Goal: Information Seeking & Learning: Compare options

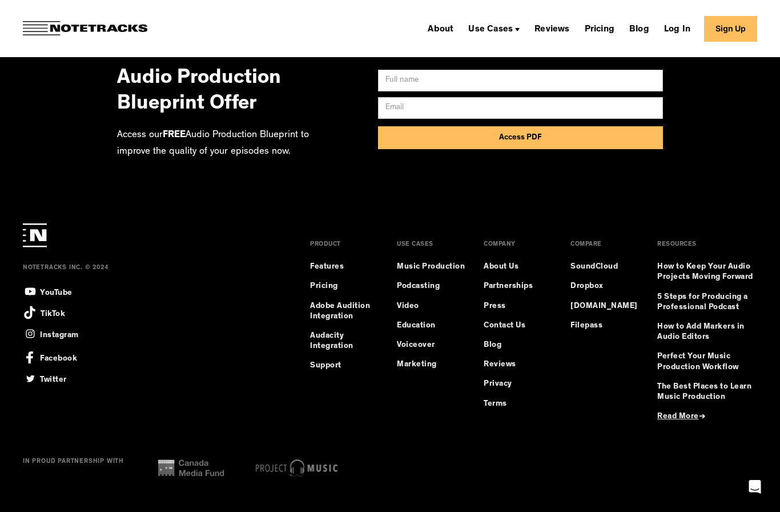
scroll to position [8482, 0]
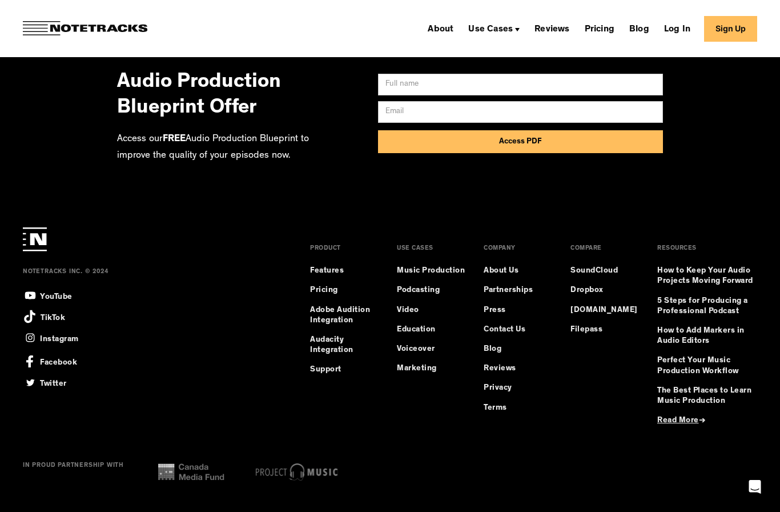
click at [493, 22] on div "Use Cases" at bounding box center [494, 28] width 61 height 18
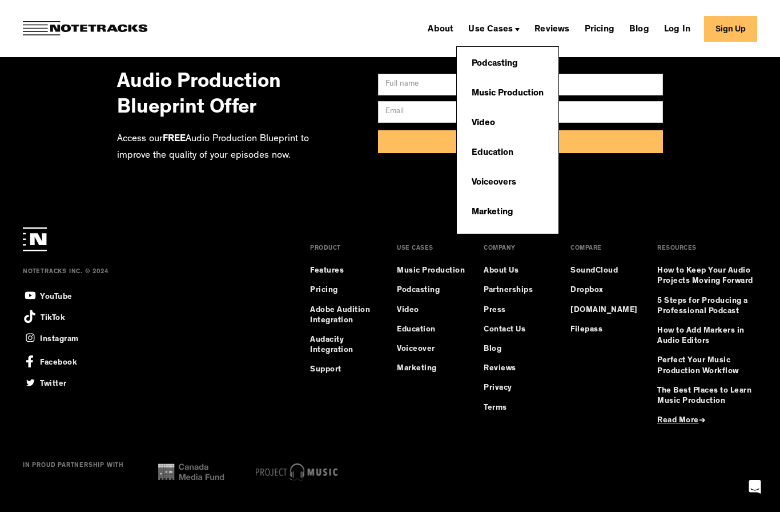
click at [489, 86] on link "Music Production" at bounding box center [507, 93] width 83 height 23
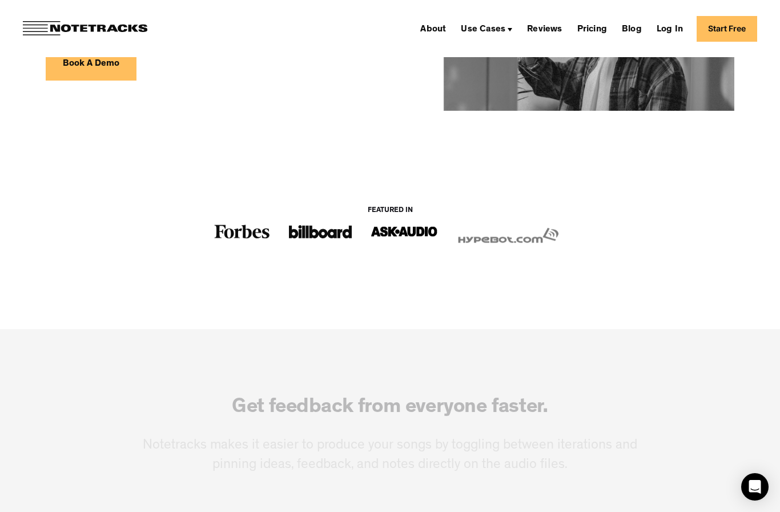
scroll to position [415, 0]
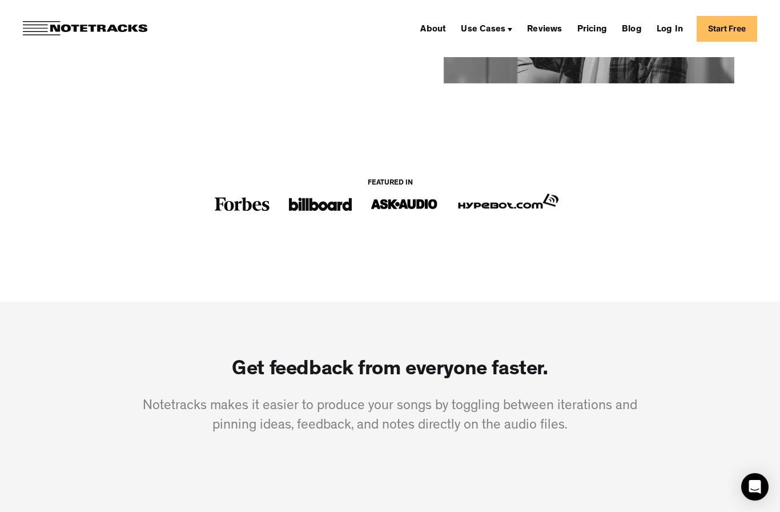
click at [601, 37] on link "Pricing" at bounding box center [592, 28] width 39 height 18
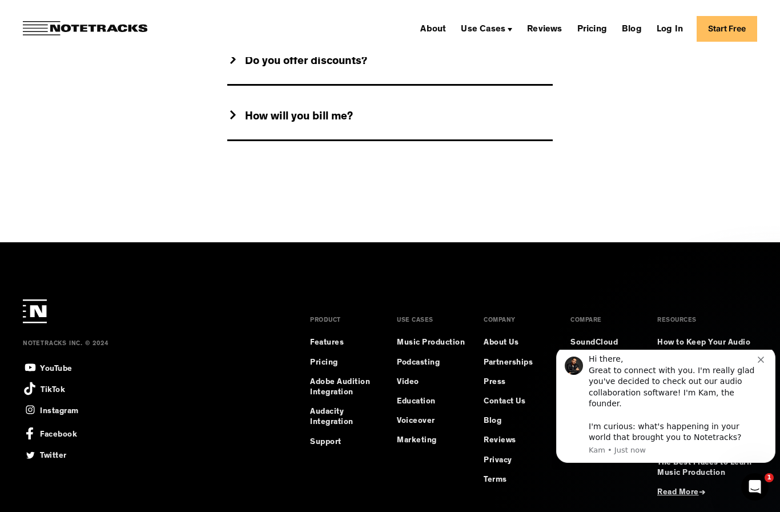
scroll to position [1302, 0]
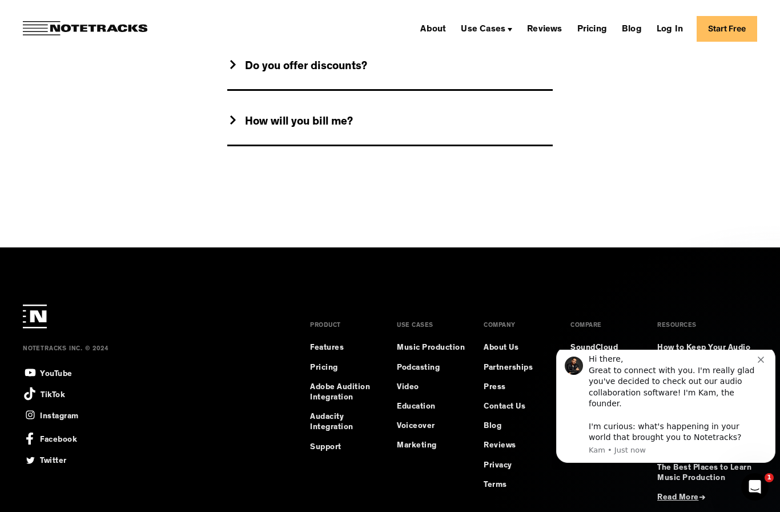
click at [625, 45] on div "About Use Cases Podcasting Music Production Video Education Voiceovers Marketin…" at bounding box center [390, 28] width 780 height 57
click at [640, 35] on link "Blog" at bounding box center [631, 28] width 29 height 18
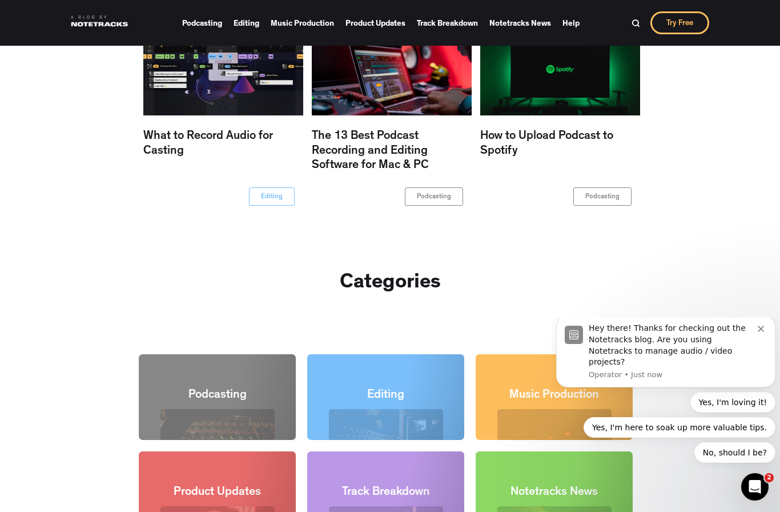
scroll to position [938, 0]
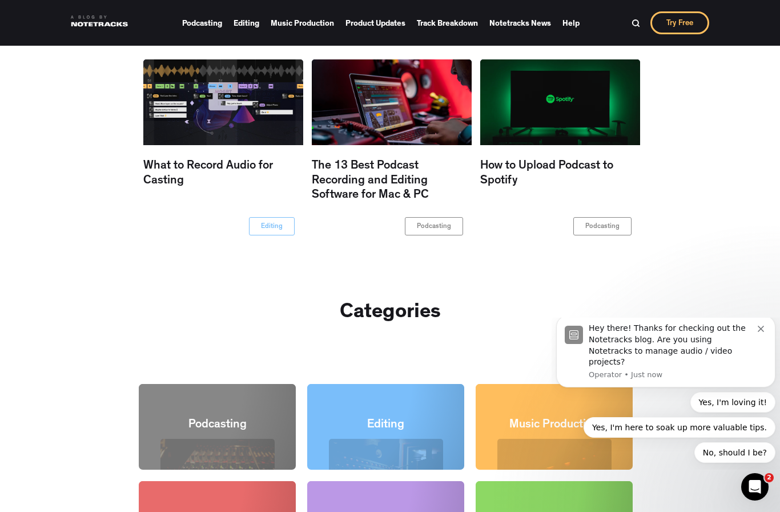
click at [579, 43] on div "Podcasting Editing Music Production Product Updates Track Breakdown Notetracks …" at bounding box center [390, 23] width 780 height 46
click at [572, 27] on link "Help" at bounding box center [570, 23] width 17 height 17
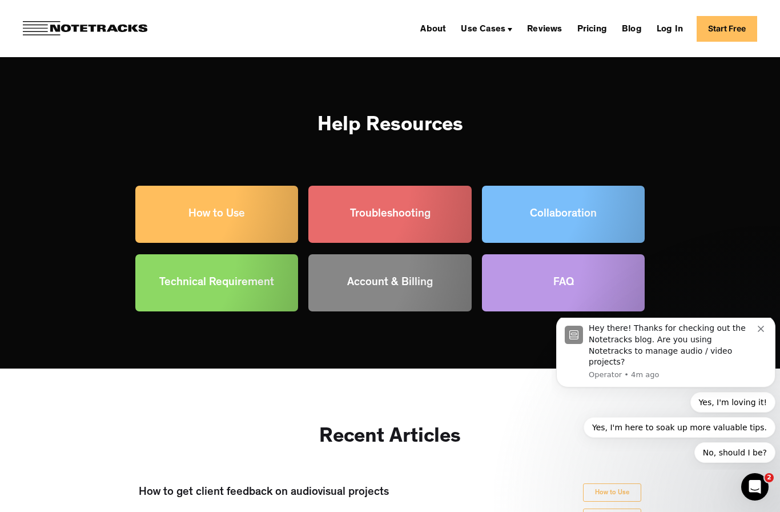
click at [605, 24] on link "Pricing" at bounding box center [592, 28] width 39 height 18
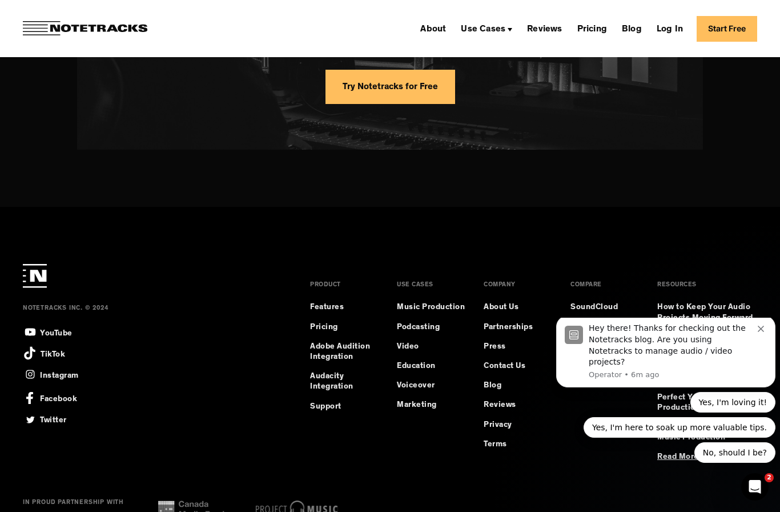
scroll to position [968, 0]
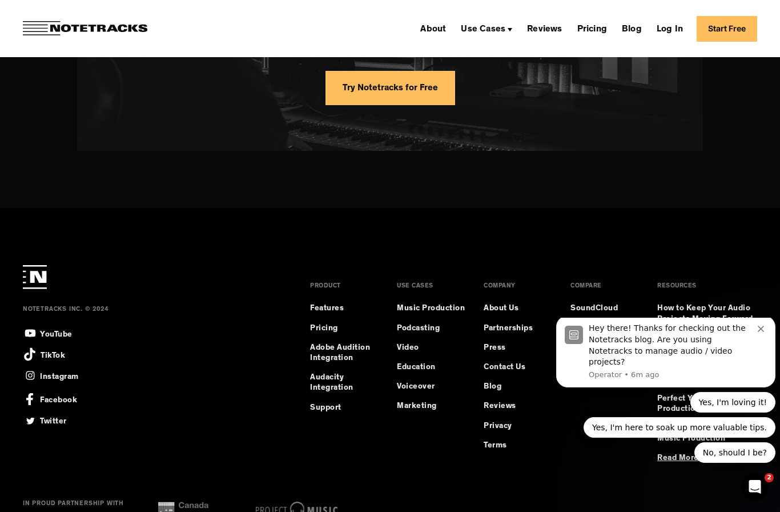
click at [750, 332] on div "Hey there! Thanks for checking out the Notetracks blog. Are you using Notetrack…" at bounding box center [665, 351] width 219 height 72
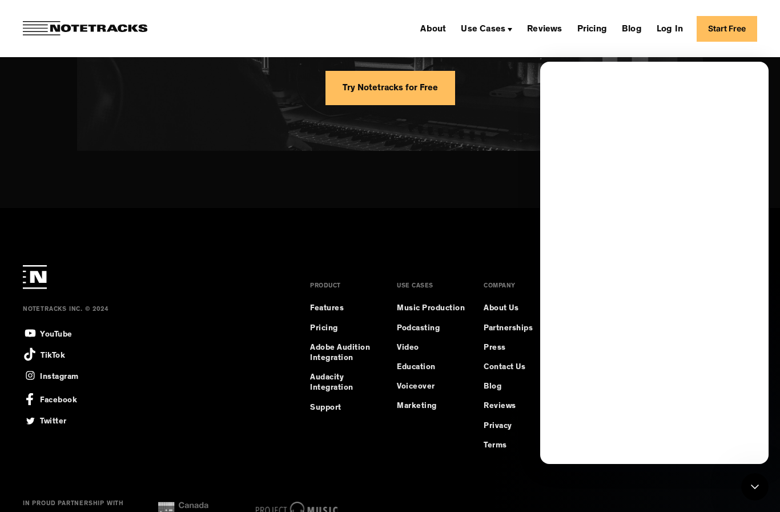
scroll to position [0, 0]
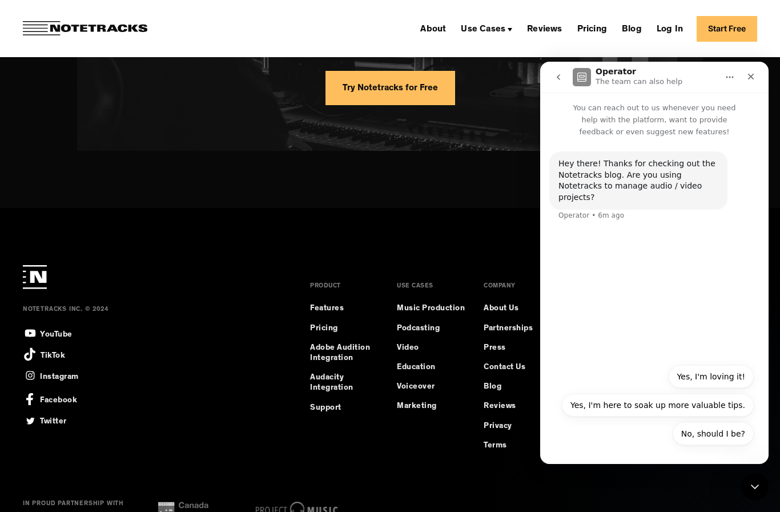
click at [743, 79] on div "Close" at bounding box center [751, 76] width 21 height 21
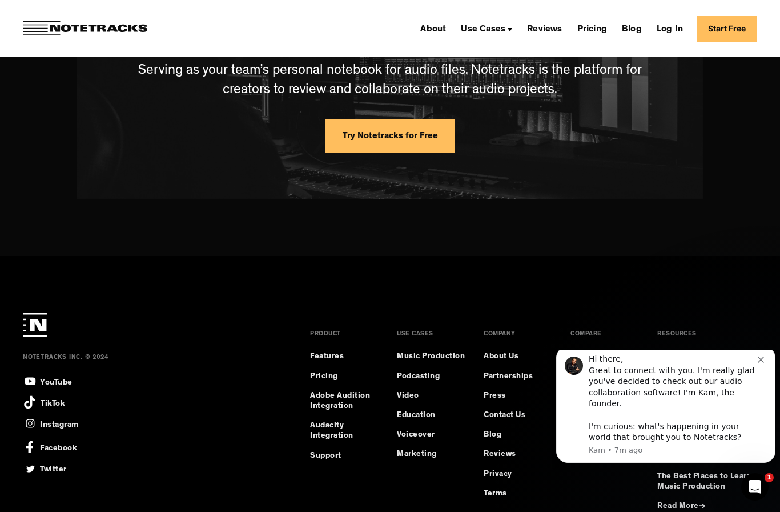
click at [763, 363] on button "Dismiss notification" at bounding box center [762, 357] width 9 height 9
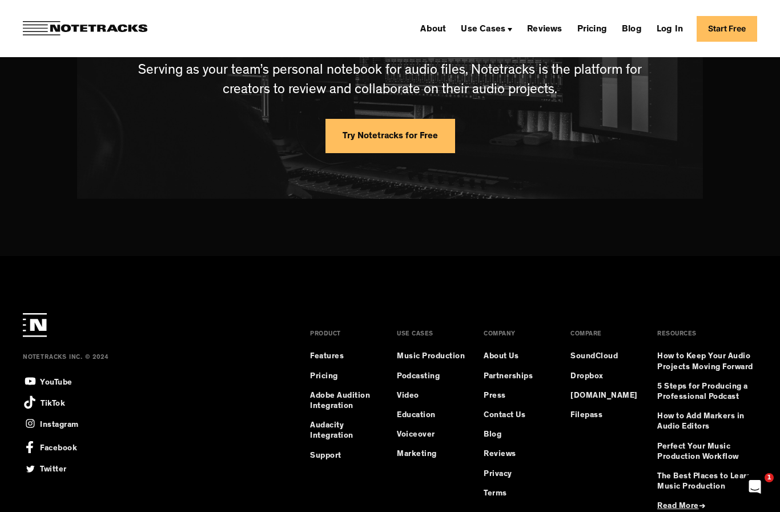
click at [584, 419] on link "Filepass" at bounding box center [586, 415] width 32 height 10
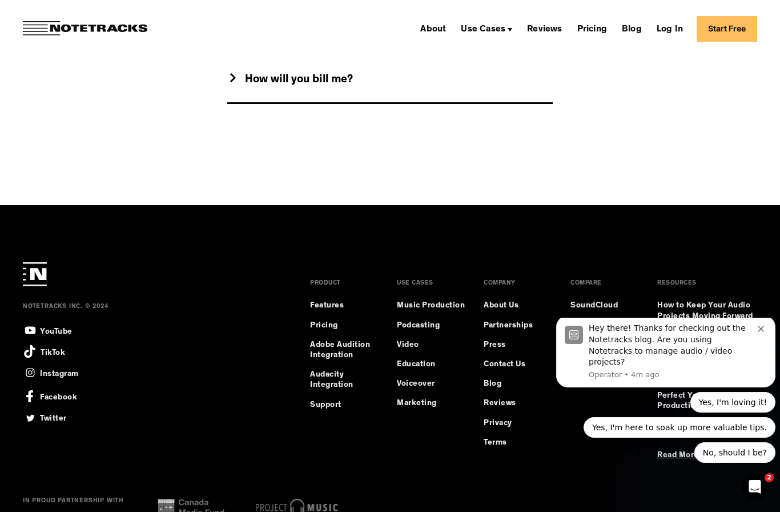
scroll to position [1344, 0]
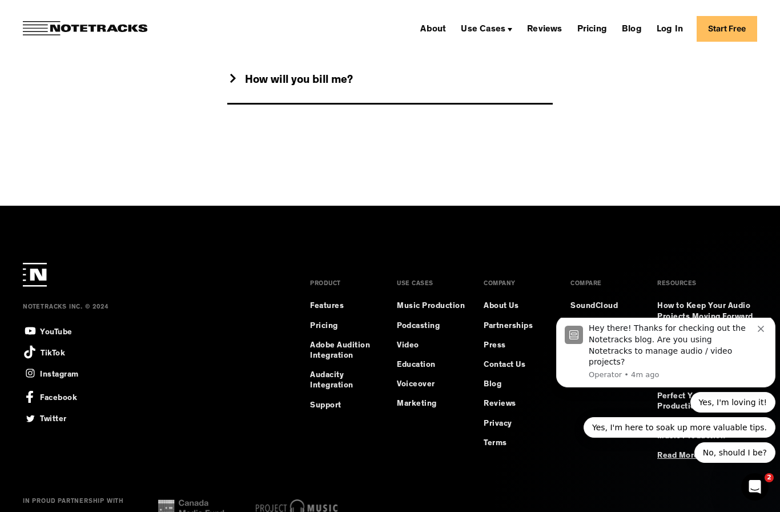
click at [600, 331] on link "Dropbox" at bounding box center [586, 326] width 33 height 10
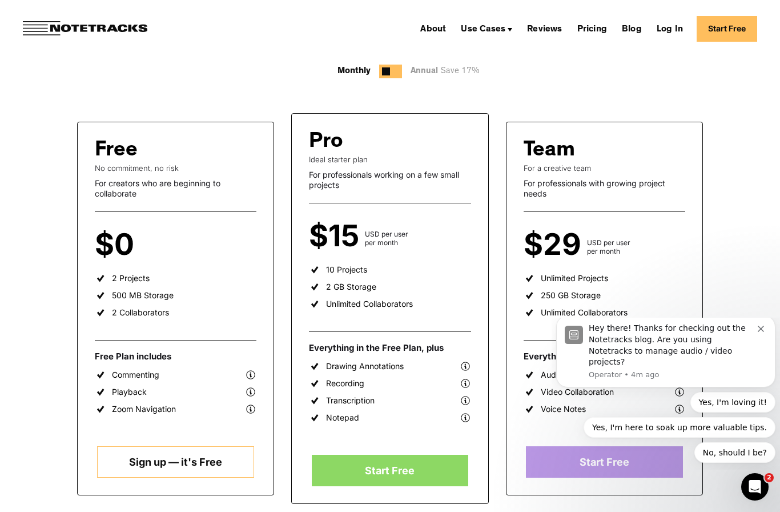
scroll to position [147, 0]
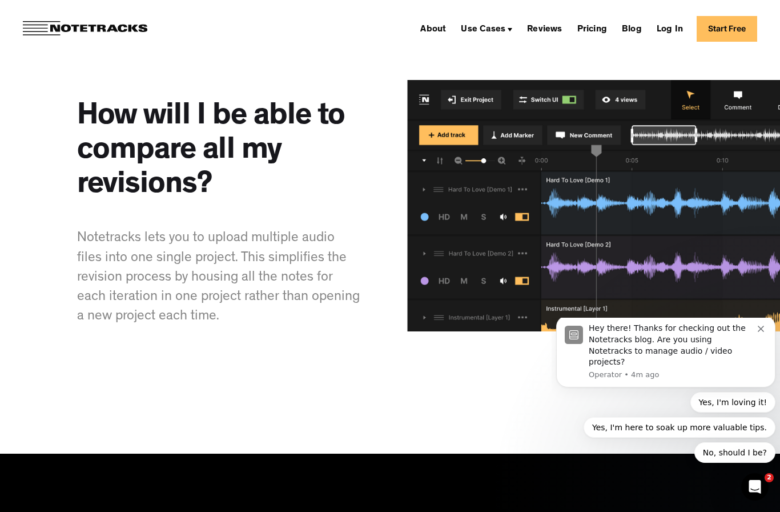
scroll to position [1658, 0]
